Goal: Find specific page/section: Find specific page/section

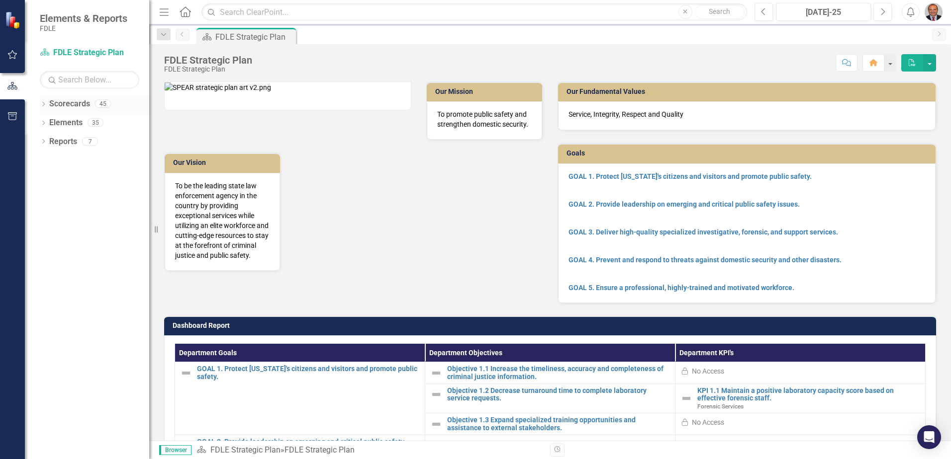
click at [42, 105] on icon "Dropdown" at bounding box center [43, 104] width 7 height 5
click at [48, 160] on icon "Dropdown" at bounding box center [48, 160] width 7 height 6
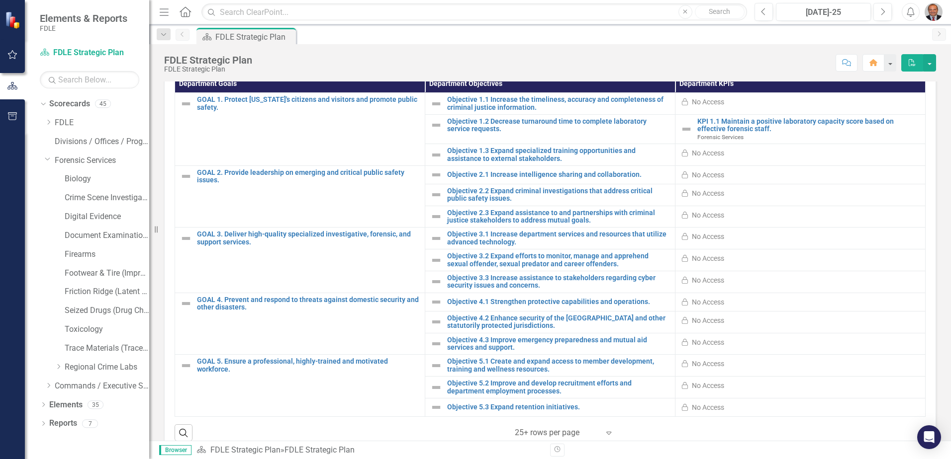
scroll to position [307, 0]
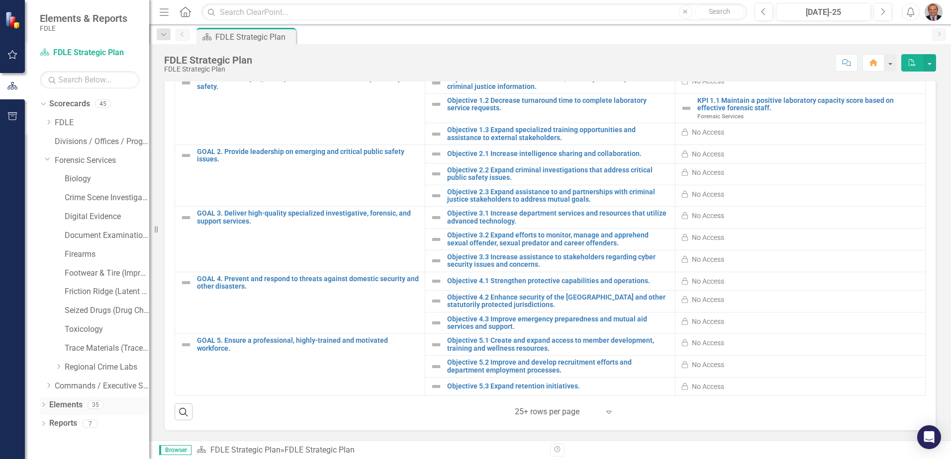
click at [43, 404] on icon "Dropdown" at bounding box center [43, 405] width 7 height 5
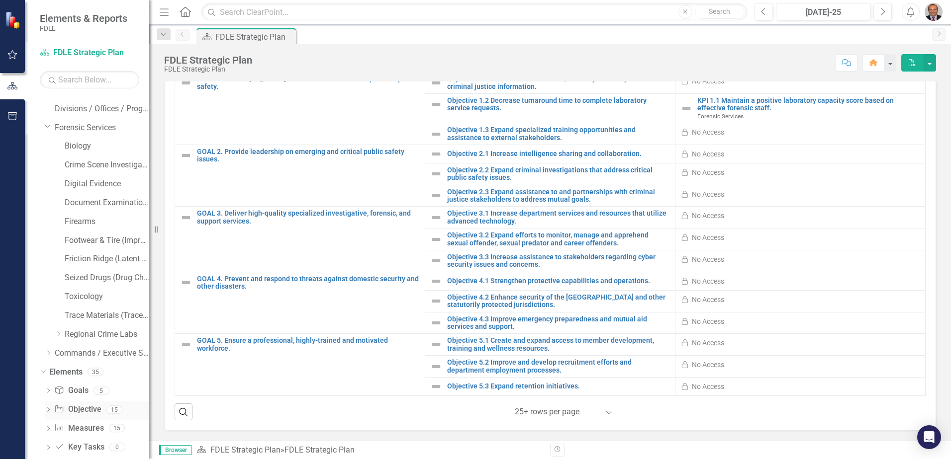
scroll to position [69, 0]
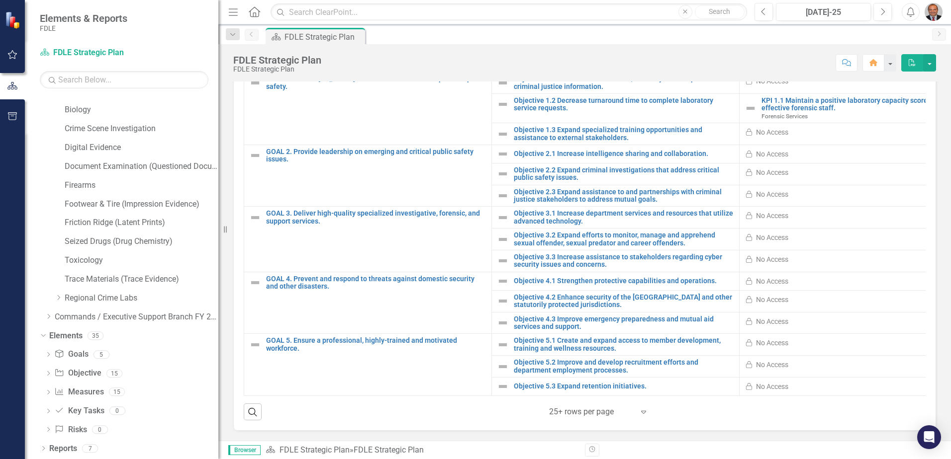
drag, startPoint x: 155, startPoint y: 229, endPoint x: 218, endPoint y: 230, distance: 63.6
click at [218, 230] on div "Resize" at bounding box center [222, 229] width 8 height 459
click at [51, 316] on icon "Dropdown" at bounding box center [48, 317] width 7 height 6
click at [57, 339] on div "Dropdown" at bounding box center [58, 336] width 7 height 8
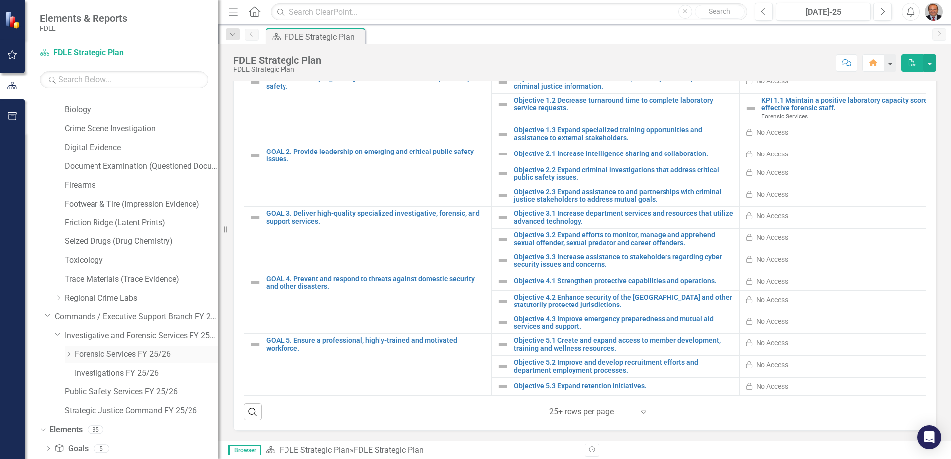
click at [68, 354] on icon "Dropdown" at bounding box center [68, 355] width 7 height 6
click at [128, 355] on link "Forensic Services FY 25/26" at bounding box center [147, 354] width 144 height 11
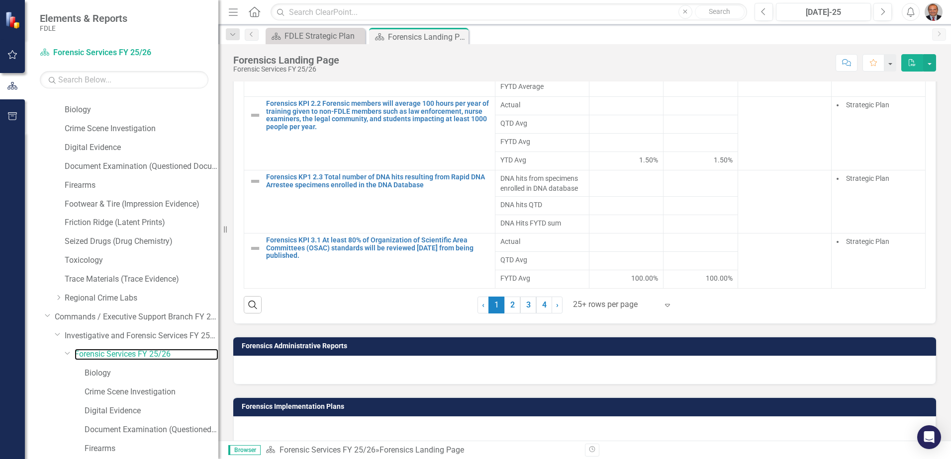
scroll to position [829, 0]
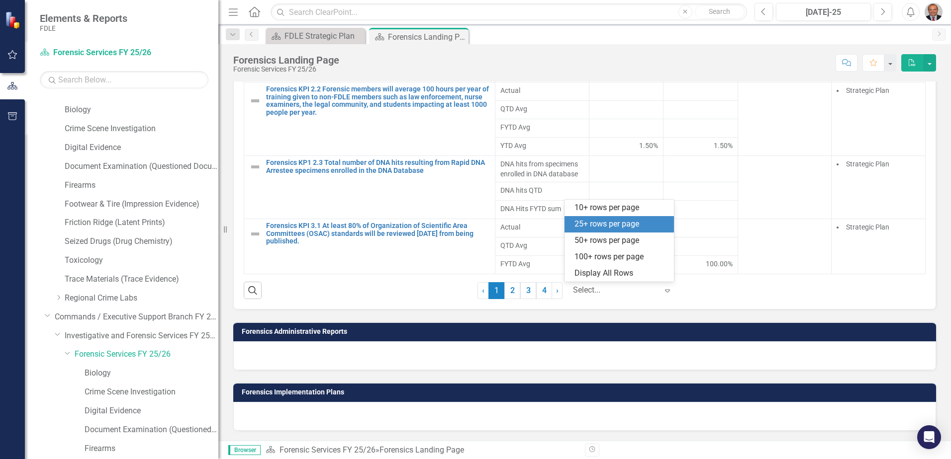
click at [620, 286] on div at bounding box center [615, 290] width 85 height 13
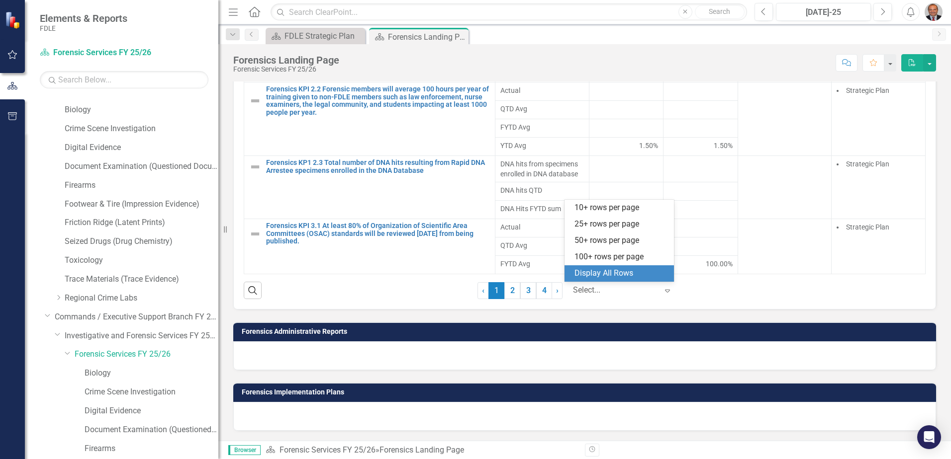
click at [615, 271] on div "Display All Rows" at bounding box center [620, 273] width 93 height 11
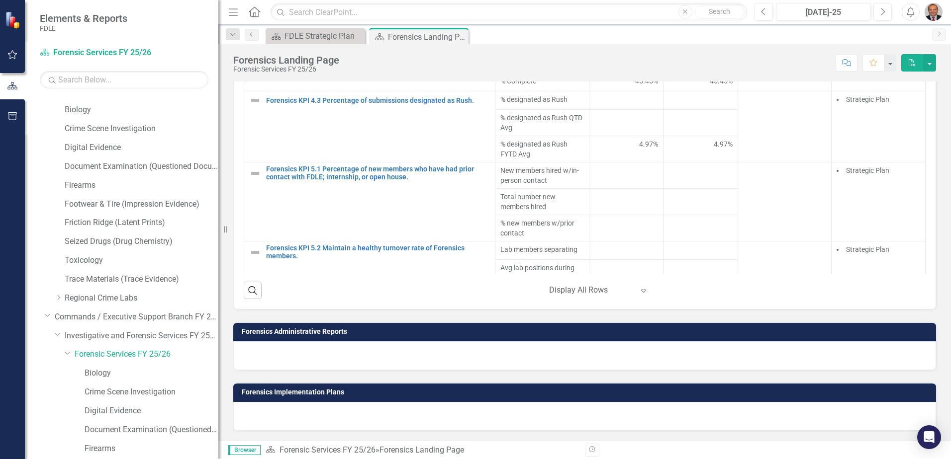
scroll to position [507, 0]
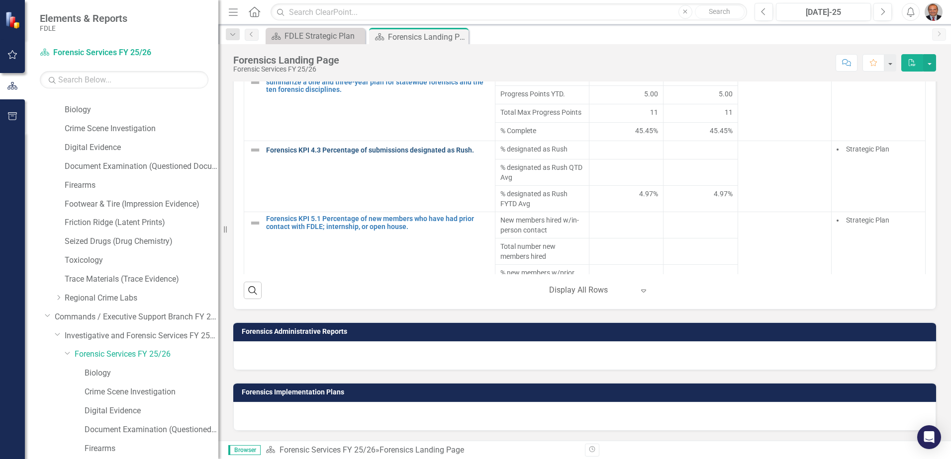
click at [355, 154] on link "Forensics KPI 4.3 Percentage of submissions designated as Rush." at bounding box center [378, 150] width 224 height 7
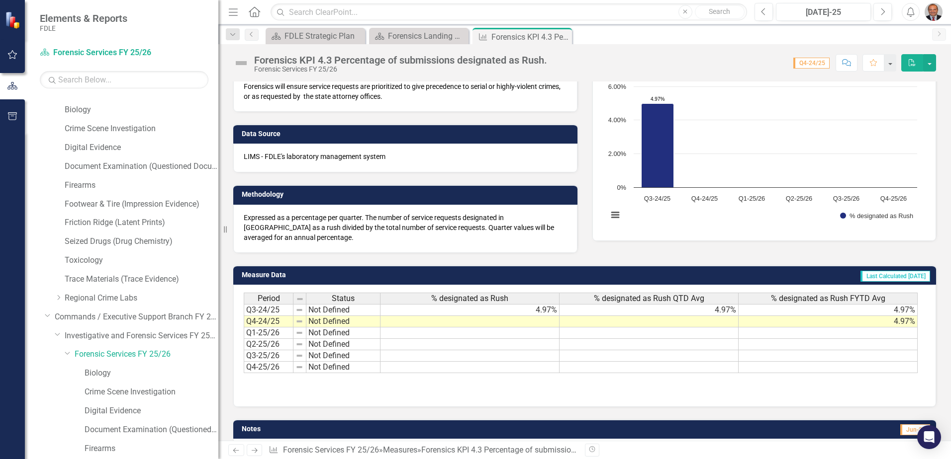
scroll to position [130, 0]
